Goal: Navigation & Orientation: Find specific page/section

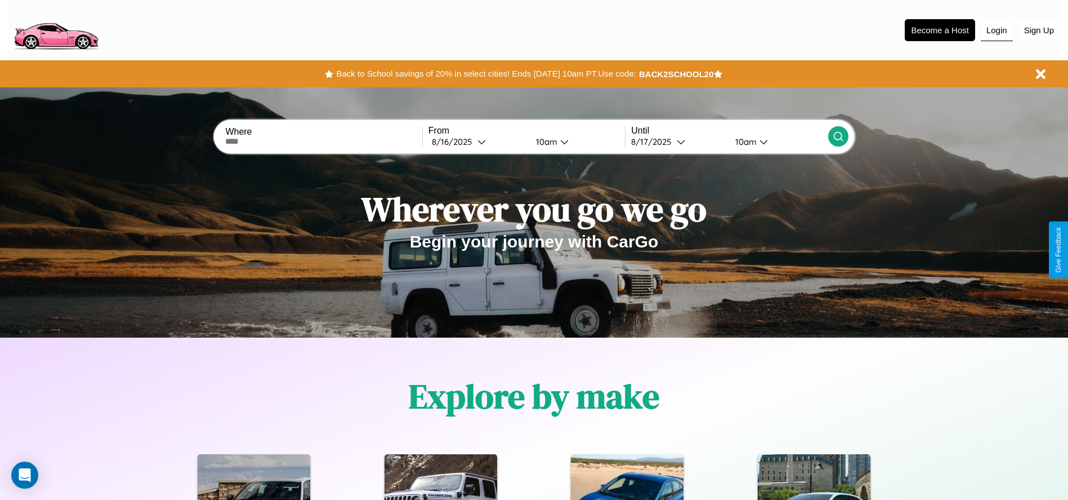
click at [997, 30] on button "Login" at bounding box center [997, 30] width 32 height 21
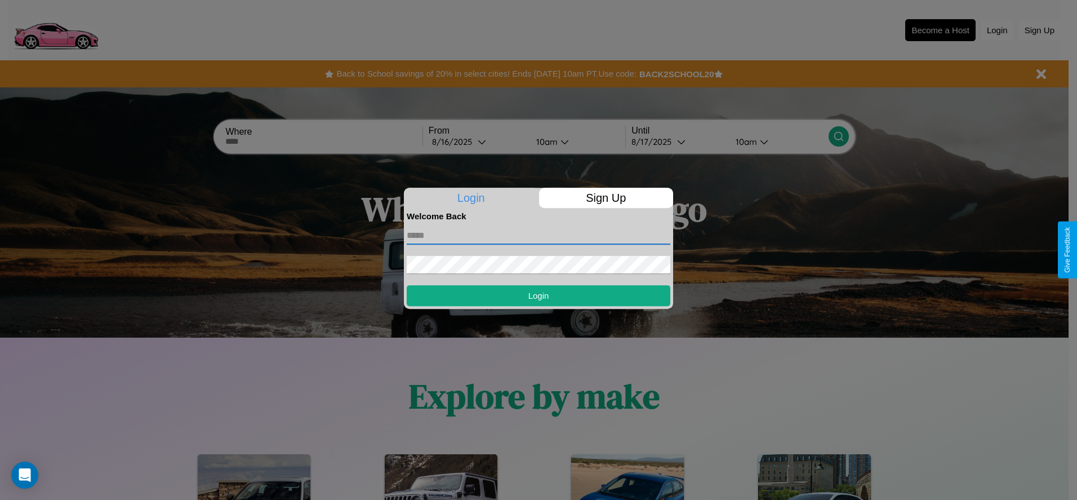
click at [538, 235] on input "text" at bounding box center [539, 235] width 264 height 18
type input "**********"
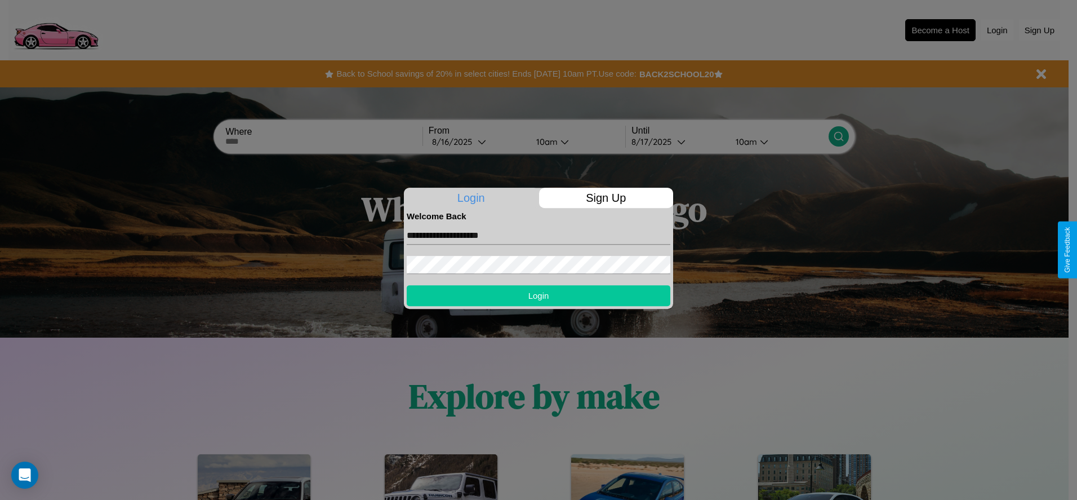
click at [538, 295] on button "Login" at bounding box center [539, 295] width 264 height 21
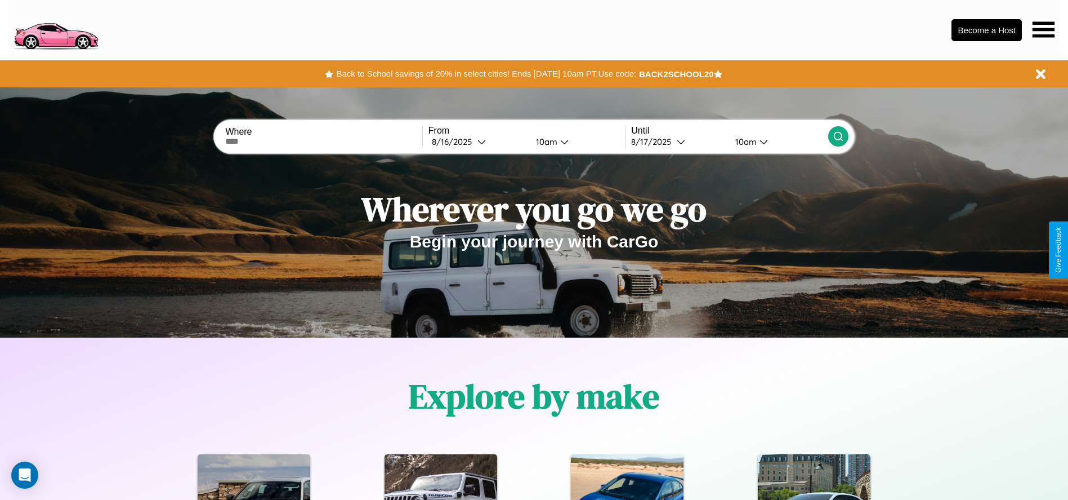
click at [1043, 29] on icon at bounding box center [1044, 29] width 22 height 16
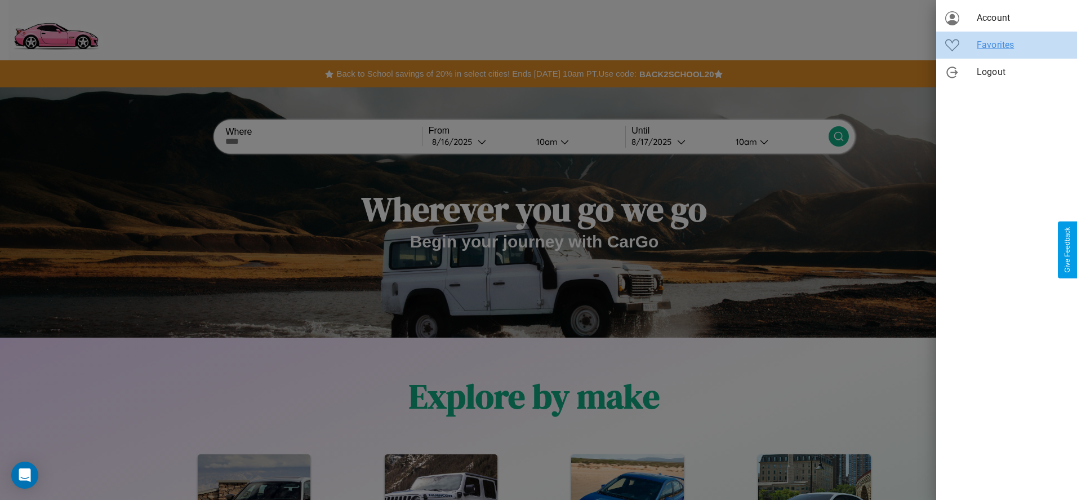
click at [1006, 45] on span "Favorites" at bounding box center [1021, 45] width 91 height 14
